Goal: Transaction & Acquisition: Purchase product/service

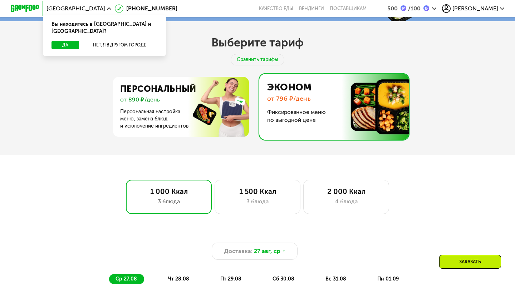
scroll to position [258, 0]
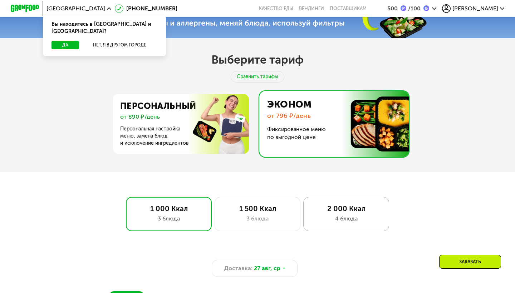
click at [348, 210] on div "2 000 Ккал" at bounding box center [346, 209] width 71 height 9
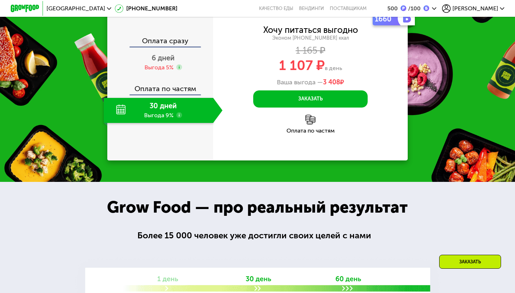
scroll to position [864, 0]
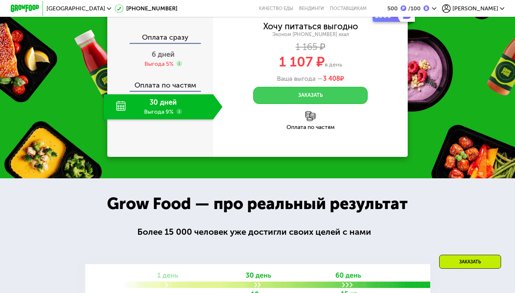
click at [272, 104] on button "Заказать" at bounding box center [310, 95] width 114 height 17
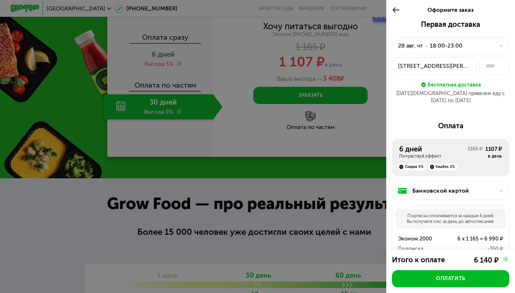
click at [277, 104] on div at bounding box center [257, 146] width 515 height 293
click at [396, 9] on icon at bounding box center [396, 10] width 8 height 9
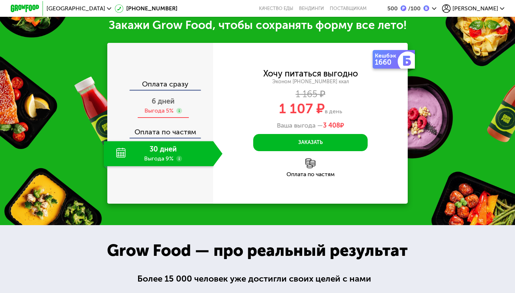
click at [169, 97] on span "6 дней" at bounding box center [163, 101] width 23 height 9
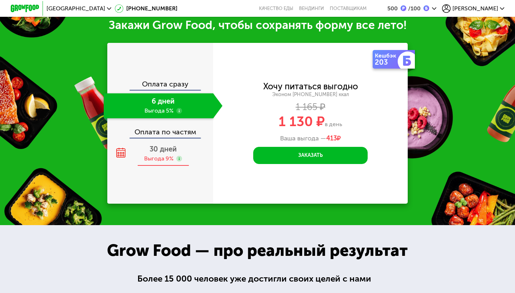
click at [168, 145] on span "30 дней" at bounding box center [162, 149] width 27 height 9
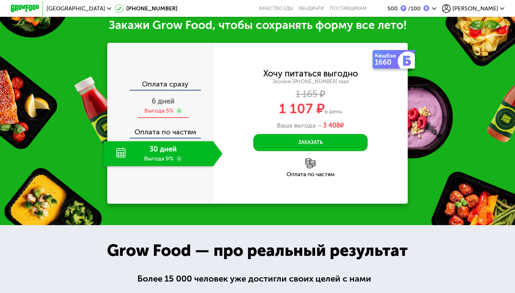
click at [168, 97] on span "6 дней" at bounding box center [163, 101] width 23 height 9
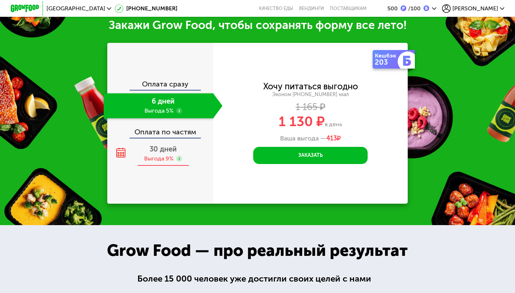
click at [160, 155] on div "Выгода 9%" at bounding box center [158, 159] width 29 height 8
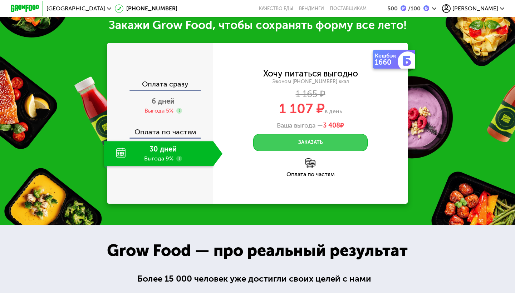
click at [329, 134] on button "Заказать" at bounding box center [310, 142] width 114 height 17
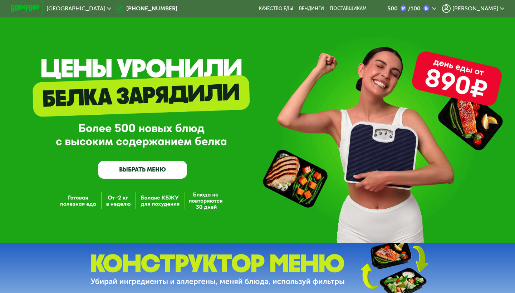
click at [326, 8] on div "Качество еды Вендинги поставщикам" at bounding box center [315, 9] width 113 height 6
click at [293, 8] on link "Качество еды" at bounding box center [276, 9] width 34 height 6
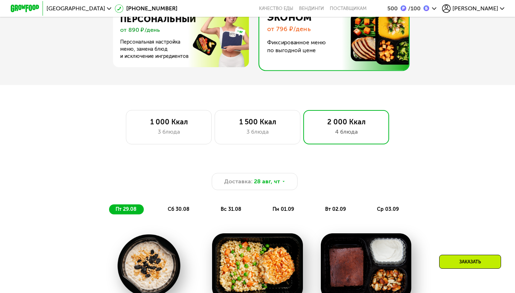
scroll to position [323, 0]
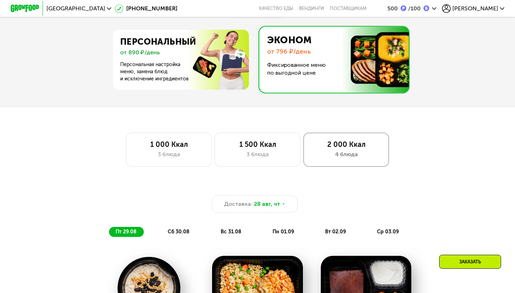
click at [309, 148] on div "2 000 Ккал 4 блюда" at bounding box center [346, 150] width 86 height 34
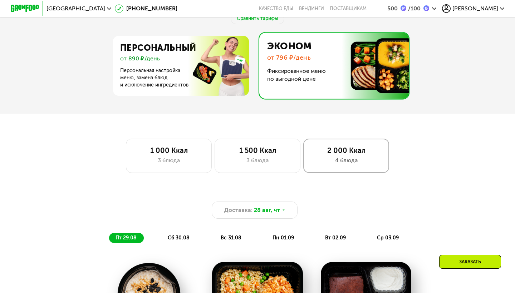
scroll to position [317, 0]
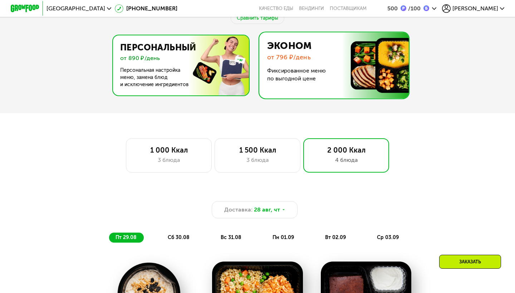
click at [226, 68] on img at bounding box center [179, 65] width 139 height 60
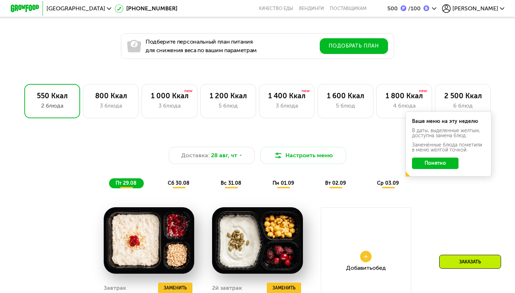
scroll to position [408, 0]
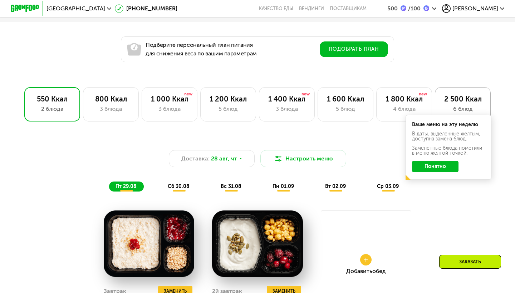
click at [469, 110] on div "6 блюд" at bounding box center [462, 109] width 41 height 9
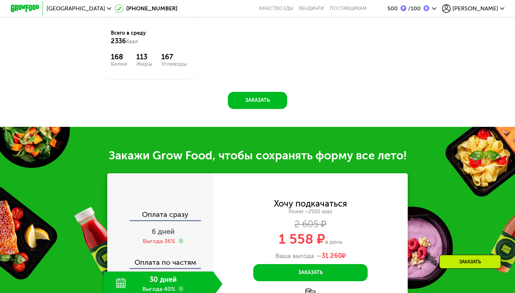
scroll to position [731, 0]
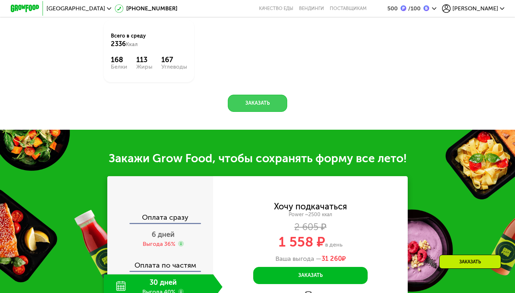
click at [258, 112] on button "Заказать" at bounding box center [257, 103] width 59 height 17
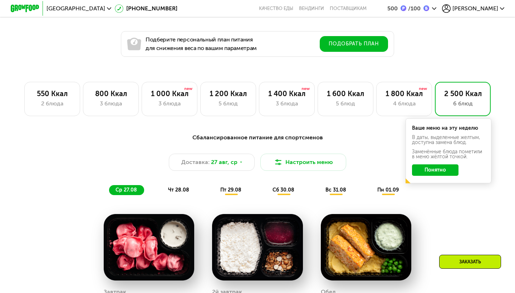
scroll to position [415, 0]
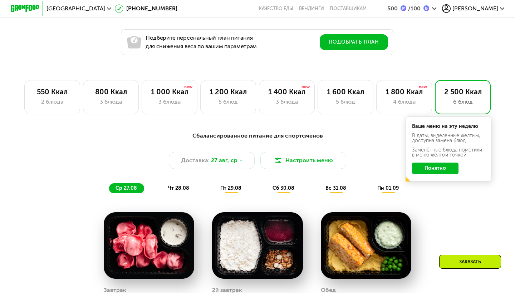
click at [427, 169] on button "Понятно" at bounding box center [435, 168] width 46 height 11
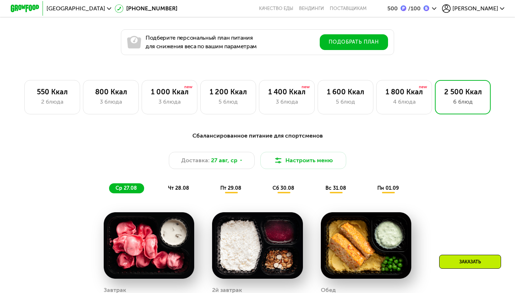
click at [360, 195] on div "Сбалансированное питание для спортсменов Доставка: 27 авг, ср Настроить меню ср…" at bounding box center [257, 162] width 432 height 70
click at [341, 195] on div "Сбалансированное питание для спортсменов Доставка: 27 авг, ср Настроить меню ср…" at bounding box center [257, 162] width 432 height 70
click at [340, 188] on span "вс 31.08" at bounding box center [335, 188] width 21 height 6
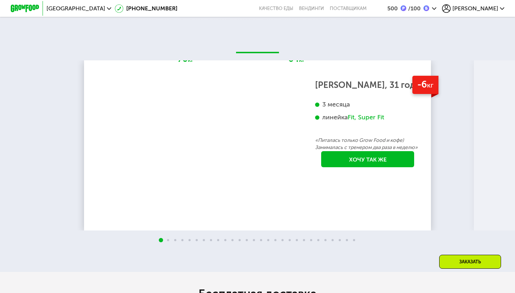
scroll to position [1505, 0]
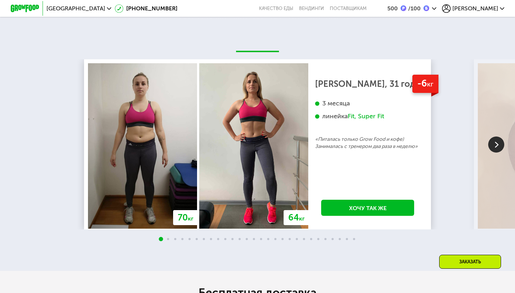
click at [497, 147] on img at bounding box center [496, 145] width 16 height 16
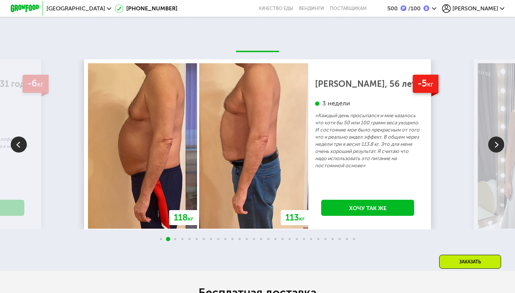
click at [497, 147] on img at bounding box center [496, 145] width 16 height 16
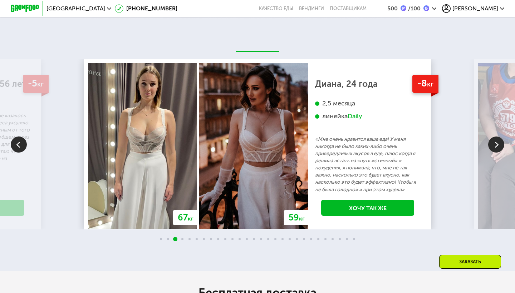
click at [497, 147] on img at bounding box center [496, 145] width 16 height 16
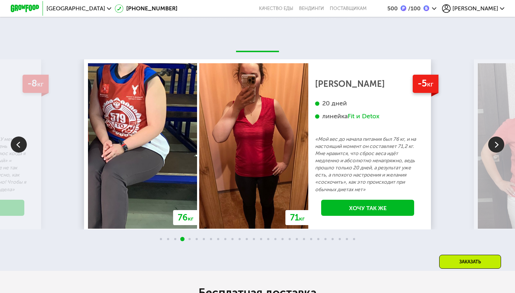
click at [497, 147] on img at bounding box center [496, 145] width 16 height 16
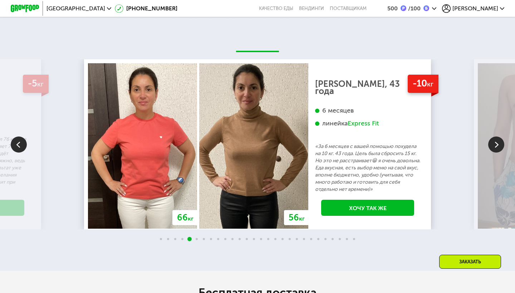
click at [497, 147] on img at bounding box center [496, 145] width 16 height 16
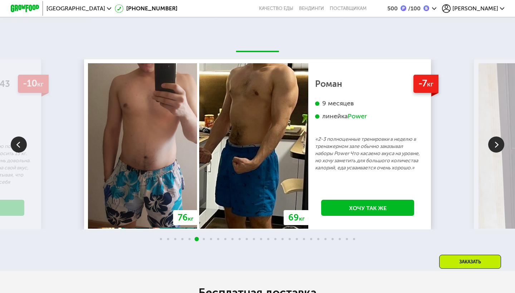
click at [497, 145] on img at bounding box center [496, 145] width 16 height 16
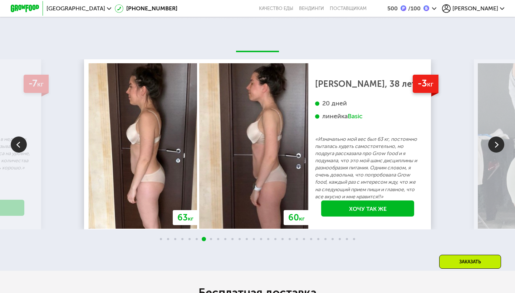
click at [497, 145] on img at bounding box center [496, 145] width 16 height 16
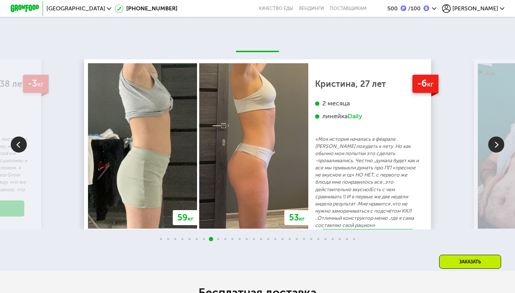
click at [497, 145] on img at bounding box center [496, 145] width 16 height 16
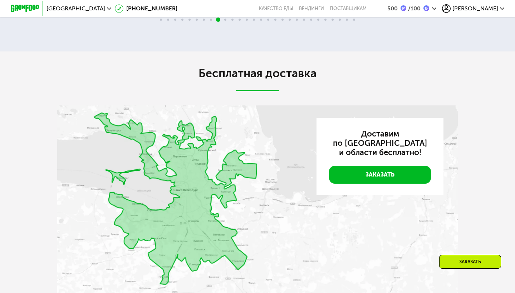
scroll to position [1728, 0]
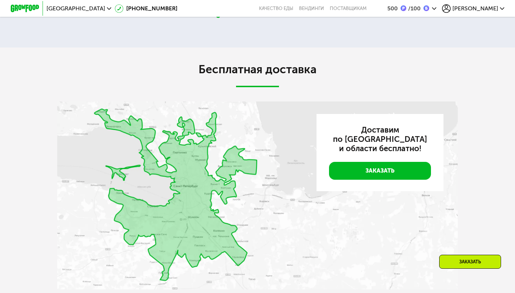
click at [486, 11] on span "[PERSON_NAME]" at bounding box center [475, 9] width 46 height 6
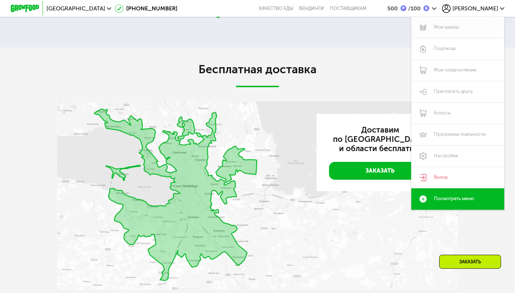
click at [459, 32] on link "Мои заказы" at bounding box center [457, 27] width 93 height 21
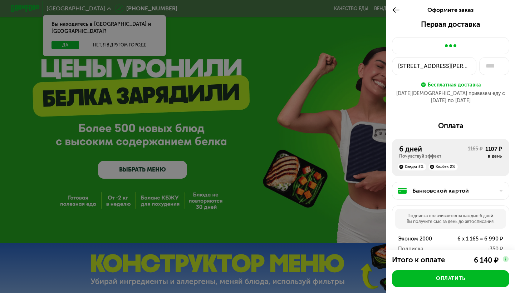
click at [395, 12] on icon at bounding box center [396, 10] width 8 height 9
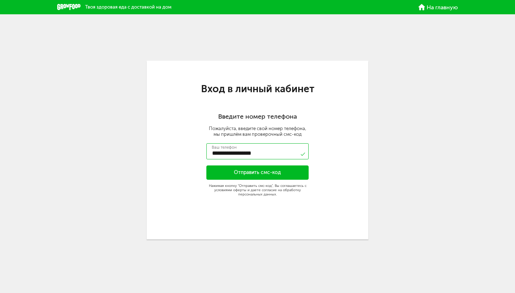
type input "**********"
click at [284, 172] on button "Отправить смс-код" at bounding box center [257, 173] width 102 height 14
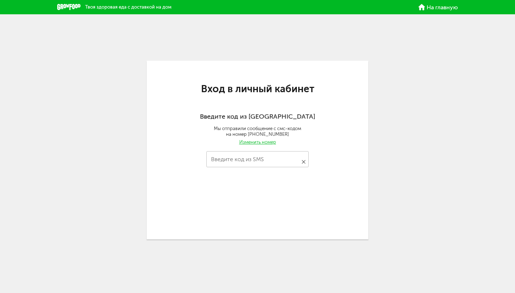
type input "****"
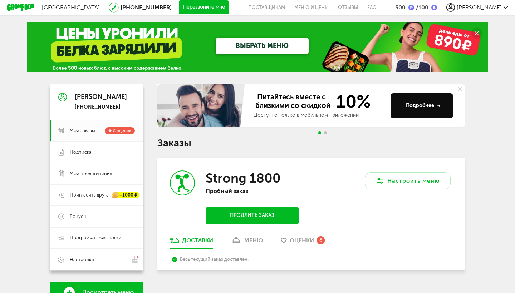
click at [216, 216] on button "Продлить заказ" at bounding box center [252, 215] width 93 height 17
click at [244, 237] on link "меню" at bounding box center [246, 242] width 39 height 11
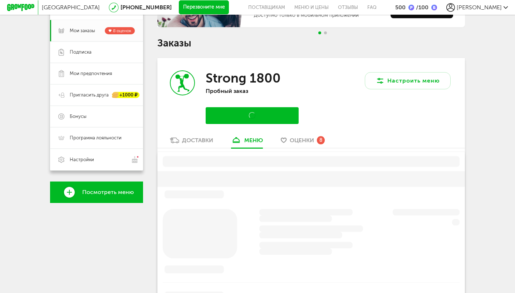
scroll to position [140, 0]
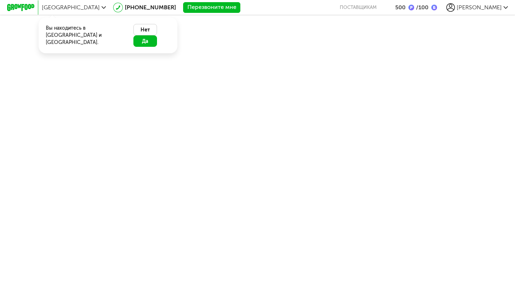
click at [341, 54] on body "[GEOGRAPHIC_DATA] Вы находитесь в [GEOGRAPHIC_DATA] и обл. Нет Да [PHONE_NUMBER…" at bounding box center [257, 146] width 515 height 293
